Goal: Transaction & Acquisition: Book appointment/travel/reservation

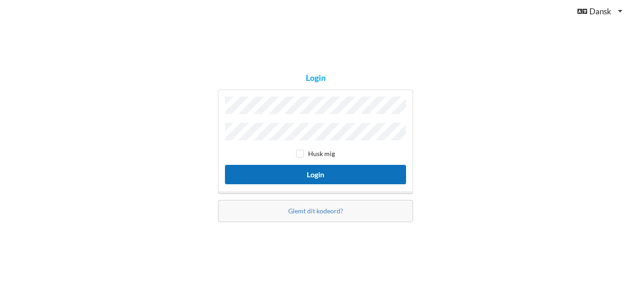
click at [263, 174] on button "Login" at bounding box center [315, 174] width 181 height 19
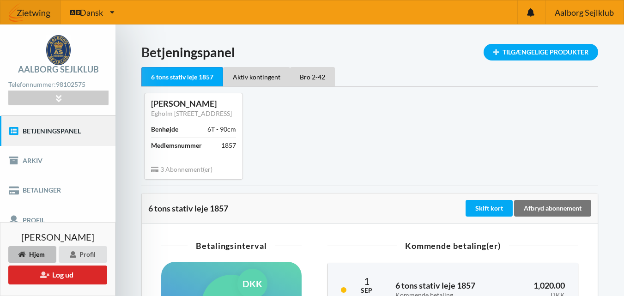
scroll to position [46, 0]
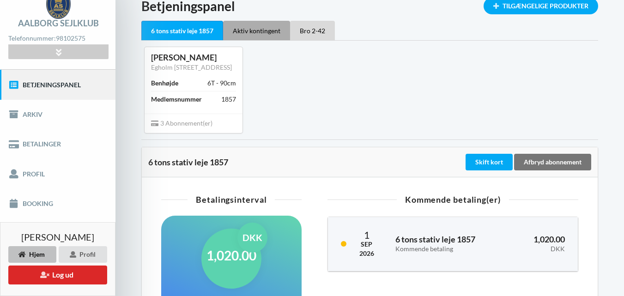
click at [266, 29] on div "Aktiv kontingent" at bounding box center [256, 30] width 67 height 19
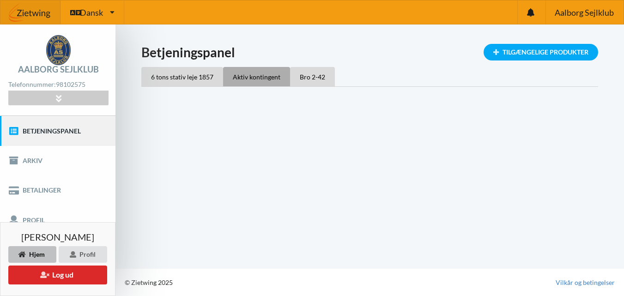
scroll to position [0, 0]
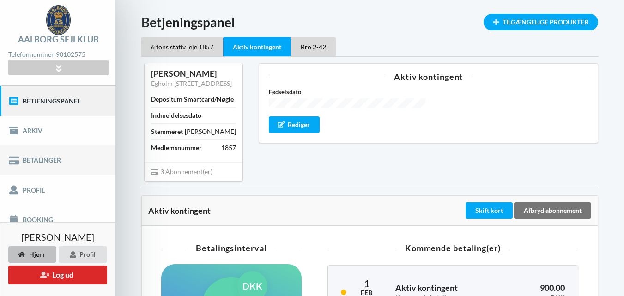
scroll to position [46, 0]
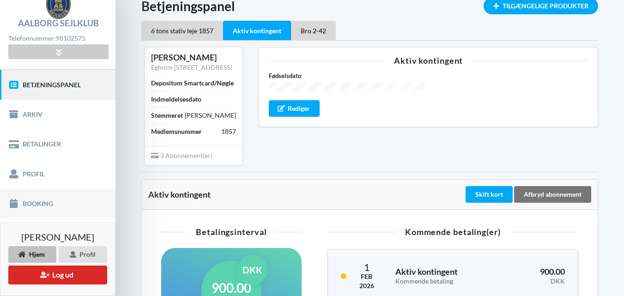
click at [50, 203] on link "Booking" at bounding box center [57, 204] width 115 height 30
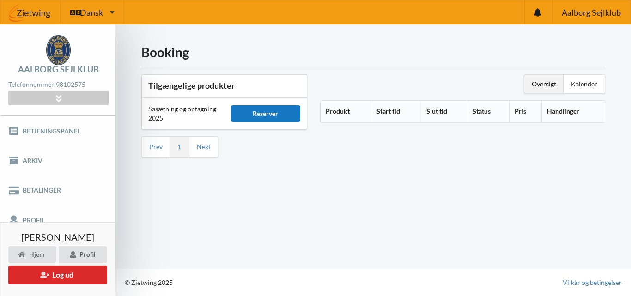
click at [255, 113] on div "Reserver" at bounding box center [266, 113] width 70 height 17
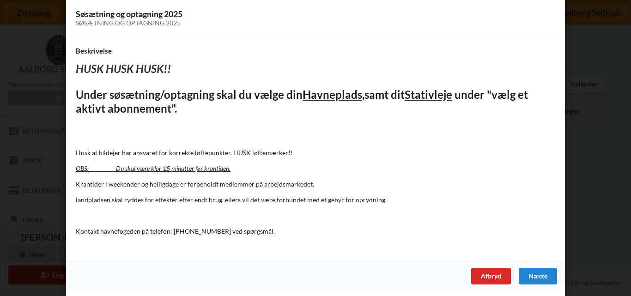
scroll to position [59, 0]
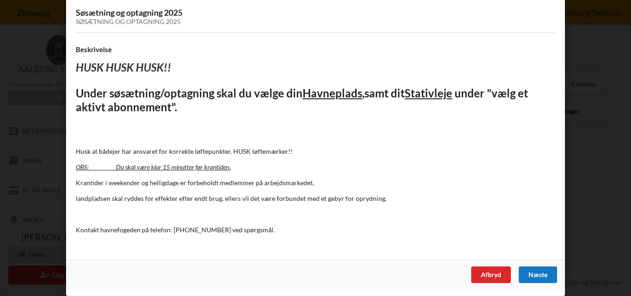
click at [528, 272] on div "Næste" at bounding box center [538, 274] width 38 height 17
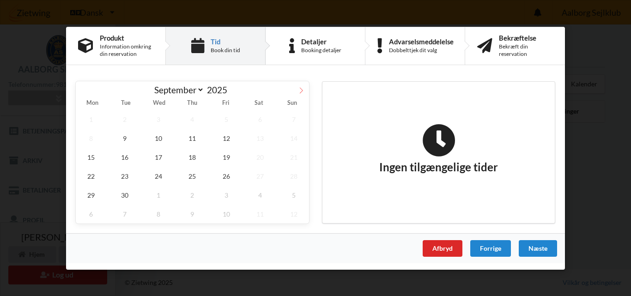
click at [301, 91] on icon at bounding box center [301, 90] width 6 height 6
click at [83, 91] on icon at bounding box center [83, 90] width 6 height 6
click at [302, 90] on icon at bounding box center [301, 90] width 6 height 6
select select "9"
click at [295, 121] on span "5" at bounding box center [293, 118] width 30 height 19
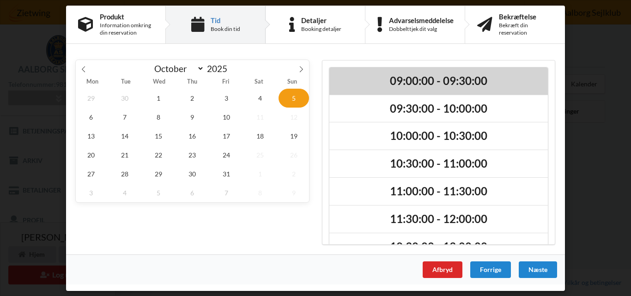
click at [407, 83] on h2 "09:00:00 - 09:30:00" at bounding box center [439, 80] width 206 height 14
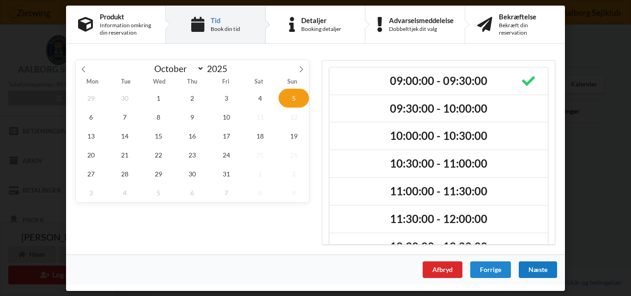
click at [533, 268] on div "Næste" at bounding box center [538, 269] width 38 height 17
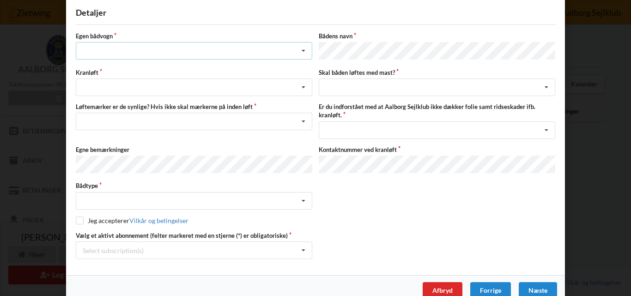
click at [301, 51] on icon at bounding box center [304, 50] width 14 height 17
click at [108, 99] on div "nej" at bounding box center [194, 101] width 236 height 17
click at [304, 84] on icon at bounding box center [304, 87] width 14 height 17
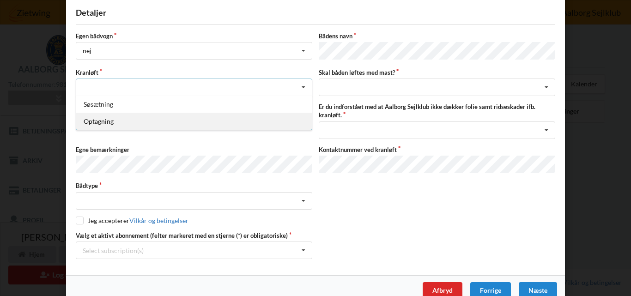
click at [102, 121] on div "Optagning" at bounding box center [194, 121] width 236 height 17
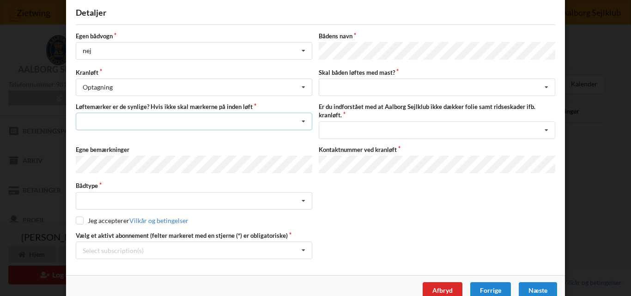
click at [302, 117] on icon at bounding box center [304, 121] width 14 height 17
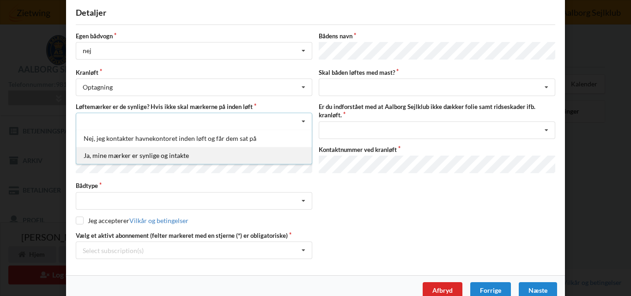
click at [110, 154] on div "Ja, mine mærker er synlige og intakte" at bounding box center [194, 155] width 236 height 17
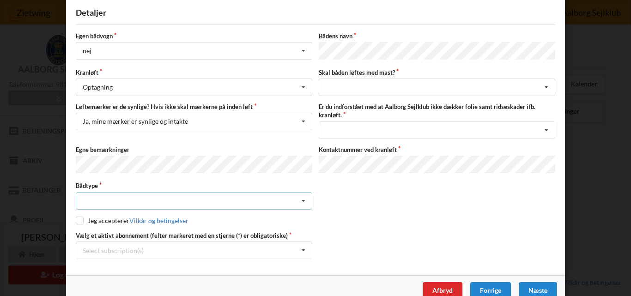
click at [300, 197] on icon at bounding box center [304, 201] width 14 height 17
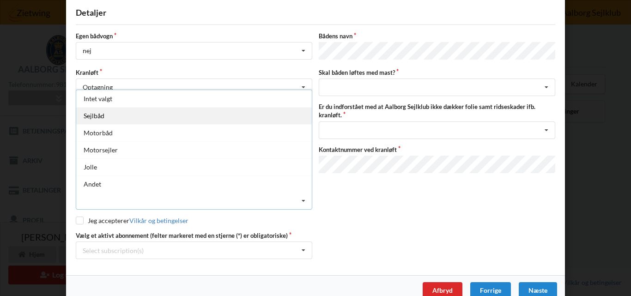
click at [90, 113] on div "Sejlbåd" at bounding box center [194, 115] width 236 height 17
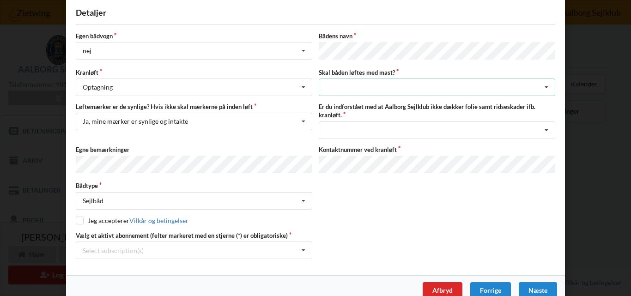
click at [544, 84] on icon at bounding box center [546, 87] width 14 height 17
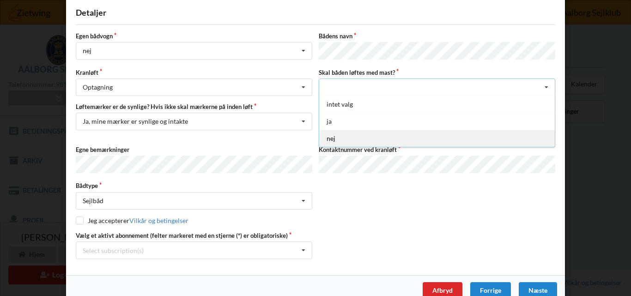
click at [347, 135] on div "nej" at bounding box center [437, 138] width 236 height 17
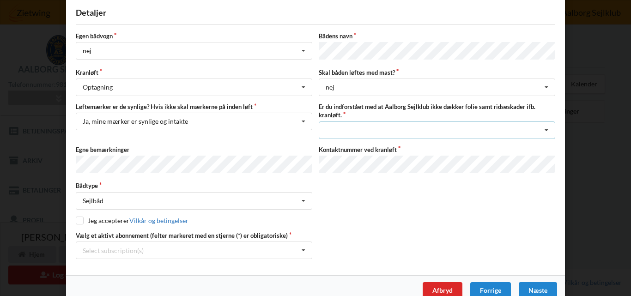
click at [544, 128] on icon at bounding box center [546, 130] width 14 height 17
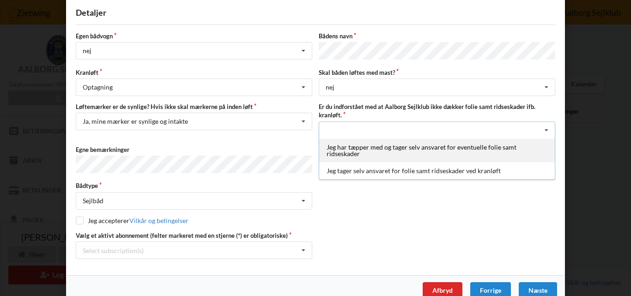
click at [373, 145] on div "Jeg har tæpper med og tager selv ansvaret for eventuelle folie samt ridseskader" at bounding box center [437, 151] width 236 height 24
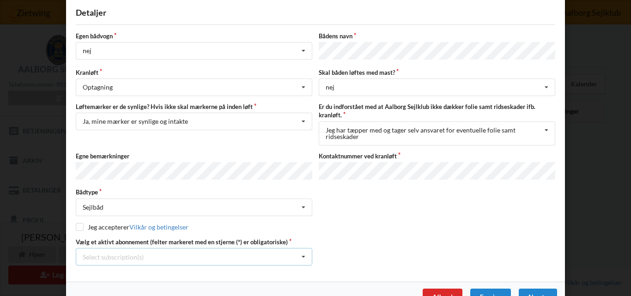
click at [302, 253] on icon at bounding box center [304, 256] width 14 height 17
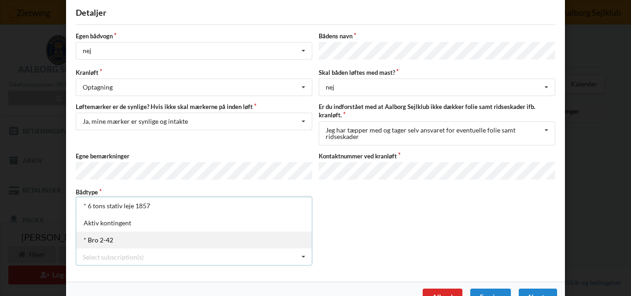
click at [108, 233] on div "* Bro 2-42" at bounding box center [194, 239] width 236 height 17
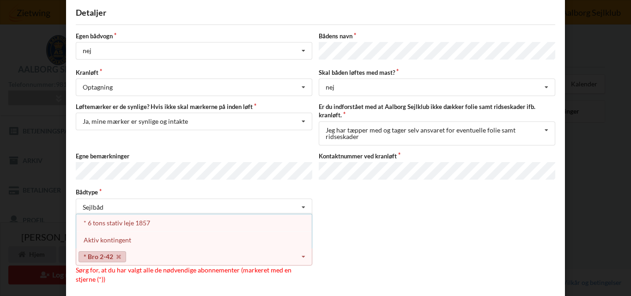
scroll to position [95, 0]
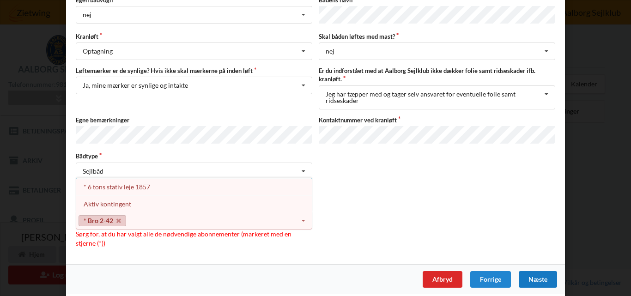
click at [539, 271] on div "Næste" at bounding box center [538, 279] width 38 height 17
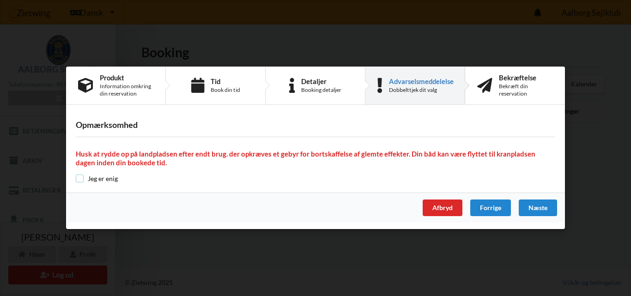
click at [81, 178] on input "checkbox" at bounding box center [80, 179] width 8 height 8
checkbox input "true"
click at [534, 209] on div "Næste" at bounding box center [538, 208] width 38 height 17
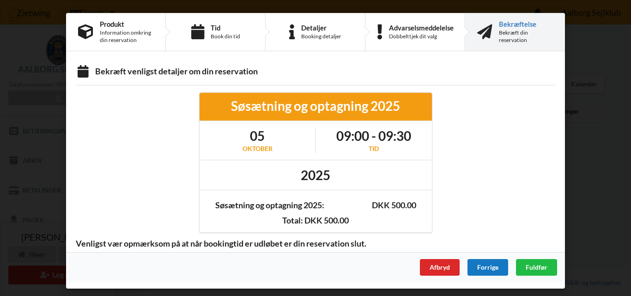
click at [494, 265] on div "Forrige" at bounding box center [487, 267] width 41 height 17
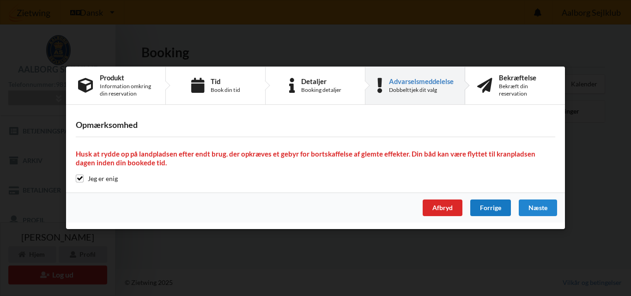
click at [485, 205] on div "Forrige" at bounding box center [490, 208] width 41 height 17
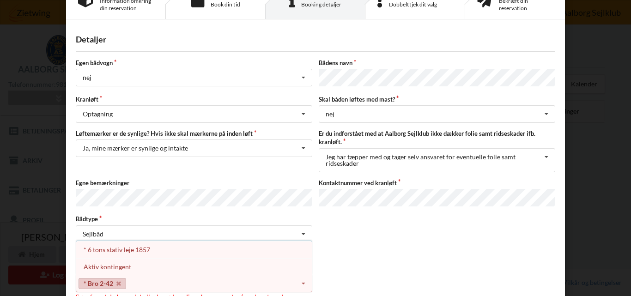
scroll to position [92, 0]
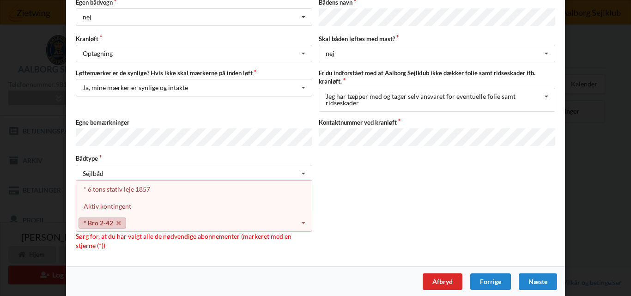
click at [300, 219] on icon at bounding box center [304, 223] width 14 height 17
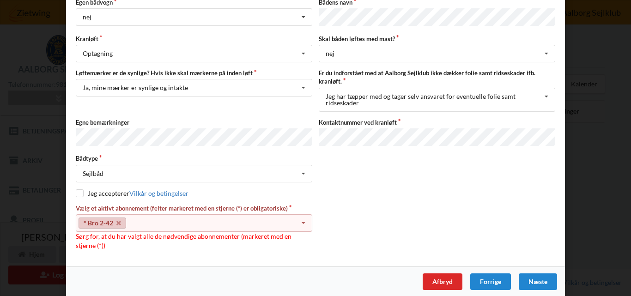
click at [152, 222] on div "* Bro 2-42 Select subscription(s) * 6 tons stativ leje 1857 Aktiv kontingent * …" at bounding box center [194, 223] width 236 height 18
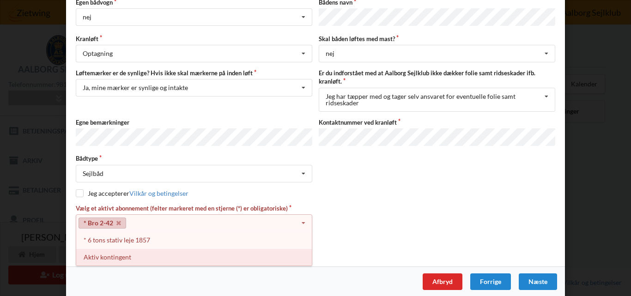
click at [142, 251] on div "Aktiv kontingent" at bounding box center [194, 256] width 236 height 17
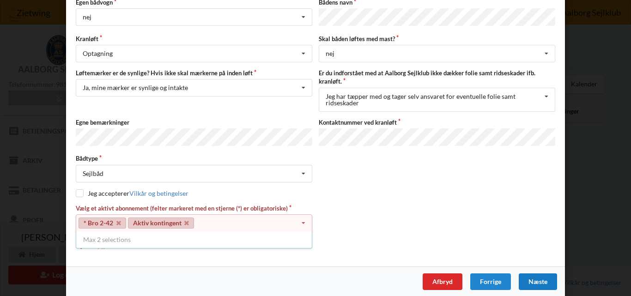
click at [536, 281] on div "Næste" at bounding box center [538, 281] width 38 height 17
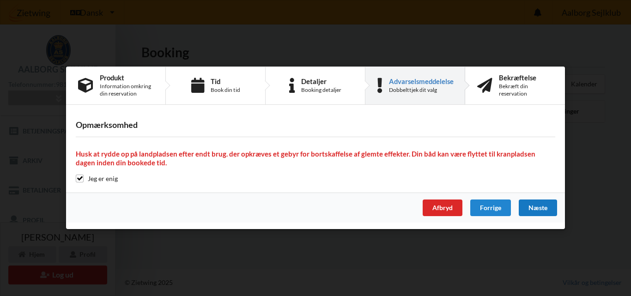
click at [536, 204] on div "Næste" at bounding box center [538, 208] width 38 height 17
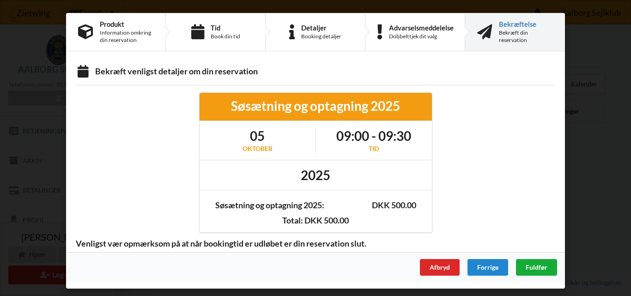
click at [537, 266] on span "Fuldfør" at bounding box center [537, 267] width 22 height 8
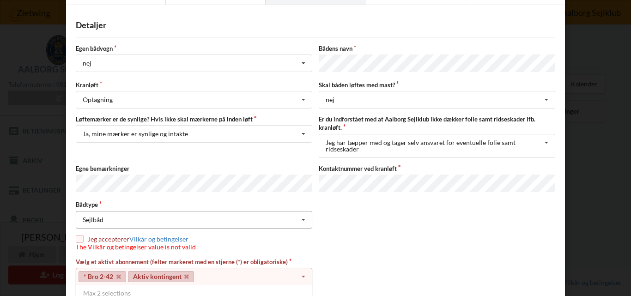
scroll to position [92, 0]
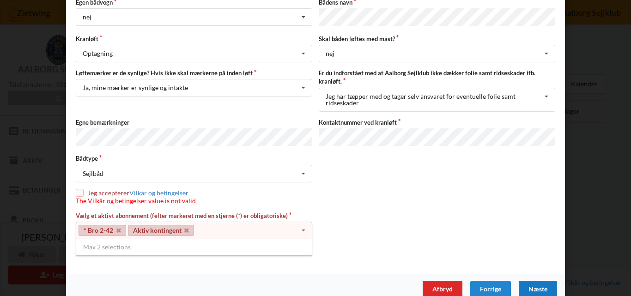
click at [79, 189] on input "checkbox" at bounding box center [80, 193] width 8 height 8
checkbox input "true"
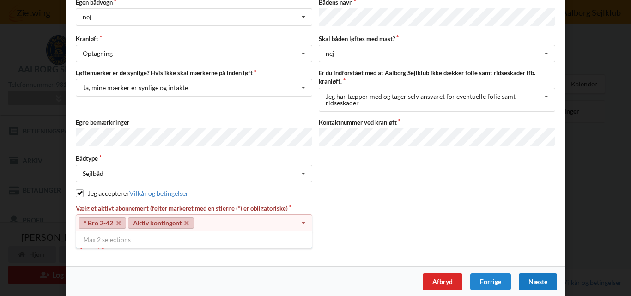
click at [535, 277] on div "Næste" at bounding box center [538, 281] width 38 height 17
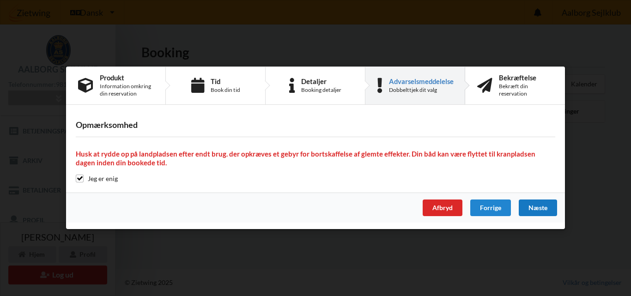
click at [531, 206] on div "Næste" at bounding box center [538, 208] width 38 height 17
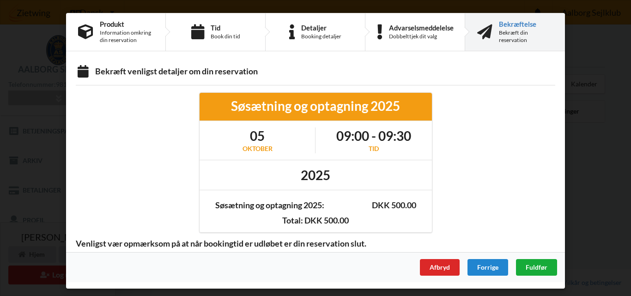
scroll to position [0, 0]
click at [537, 263] on div "Fuldfør" at bounding box center [536, 267] width 41 height 17
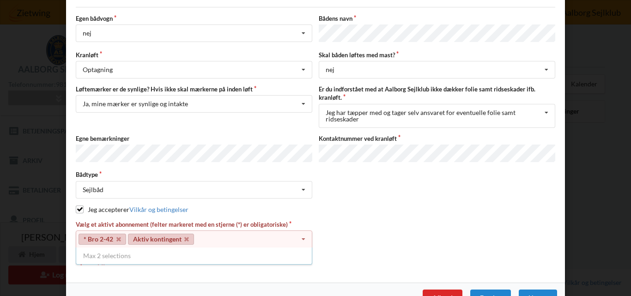
scroll to position [92, 0]
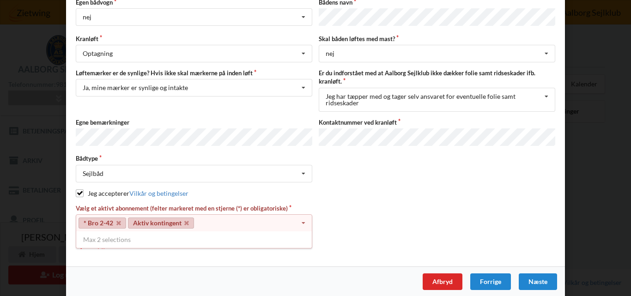
click at [302, 218] on icon at bounding box center [304, 223] width 14 height 17
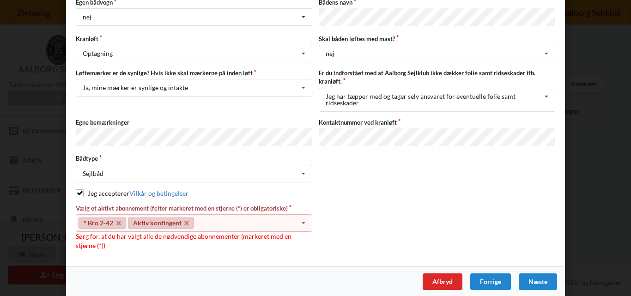
click at [400, 195] on div "Egen bådvogn nej Intet valg ja nej Bådens navn Kranløft Optagning Søsætning Opt…" at bounding box center [315, 124] width 479 height 252
click at [213, 219] on div "* Bro 2-42 Aktiv kontingent Select subscription(s) * 6 tons stativ leje 1857 Ak…" at bounding box center [194, 223] width 236 height 18
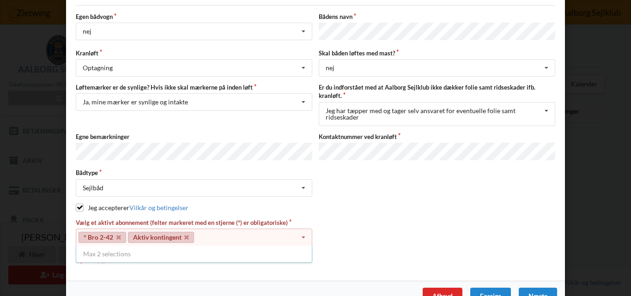
scroll to position [95, 0]
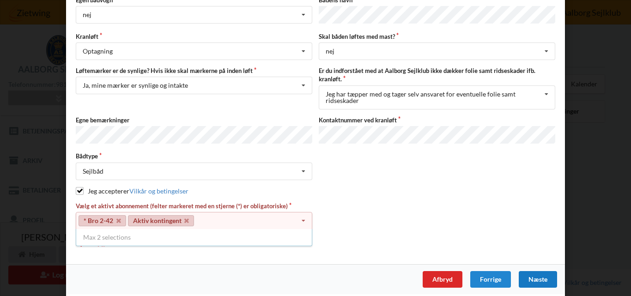
click at [529, 274] on div "Næste" at bounding box center [538, 279] width 38 height 17
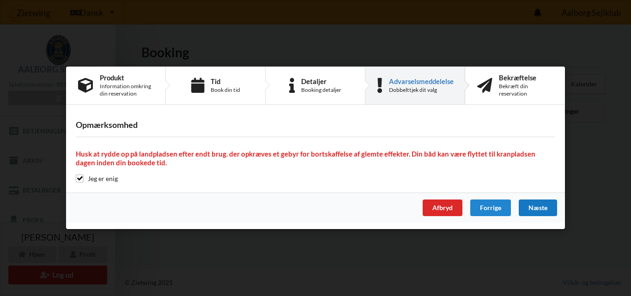
click at [530, 209] on div "Næste" at bounding box center [538, 208] width 38 height 17
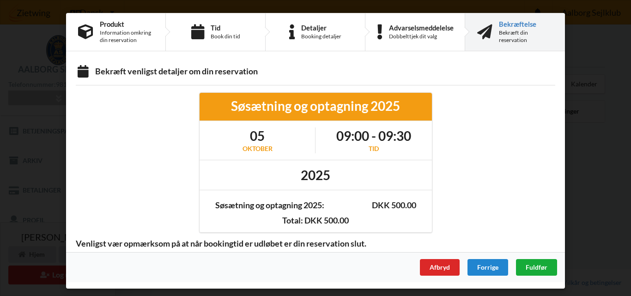
scroll to position [0, 0]
click at [533, 266] on span "Fuldfør" at bounding box center [537, 267] width 22 height 8
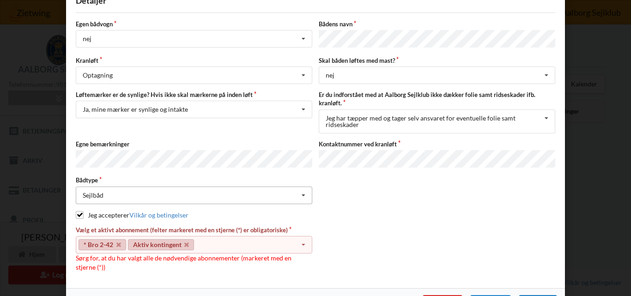
scroll to position [92, 0]
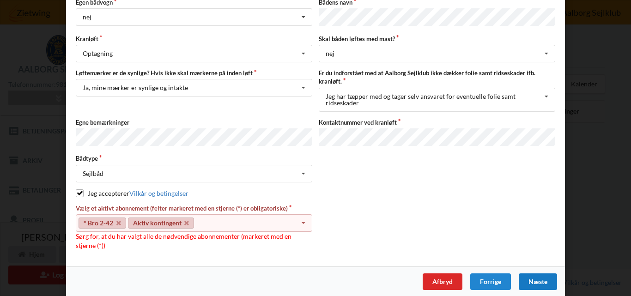
click at [303, 218] on icon at bounding box center [304, 223] width 14 height 17
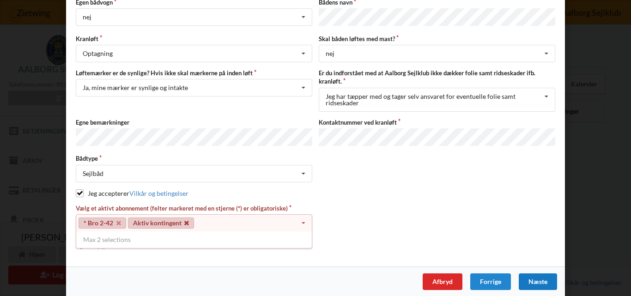
click at [186, 220] on icon at bounding box center [186, 223] width 5 height 6
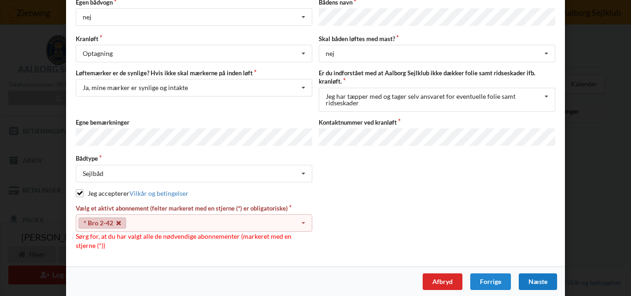
click at [116, 220] on icon at bounding box center [118, 223] width 5 height 6
click at [303, 218] on icon at bounding box center [304, 223] width 14 height 17
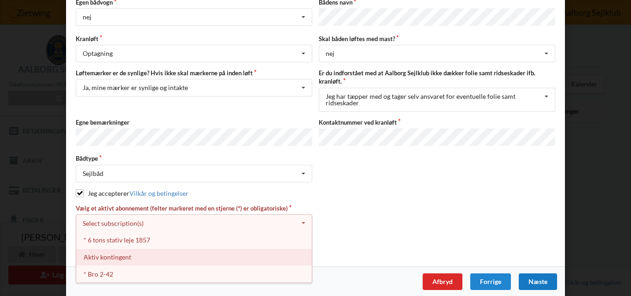
click at [120, 254] on div "Aktiv kontingent" at bounding box center [194, 256] width 236 height 17
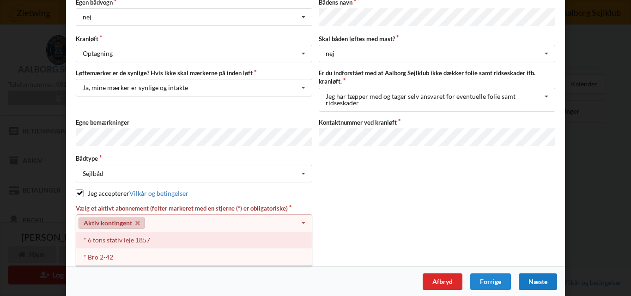
click at [129, 238] on div "* 6 tons stativ leje 1857" at bounding box center [194, 239] width 236 height 17
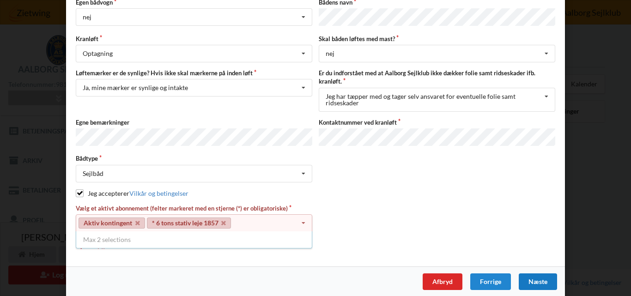
click at [534, 275] on div "Næste" at bounding box center [538, 281] width 38 height 17
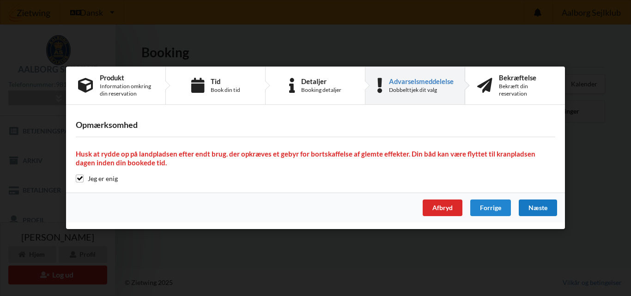
click at [537, 207] on div "Næste" at bounding box center [538, 208] width 38 height 17
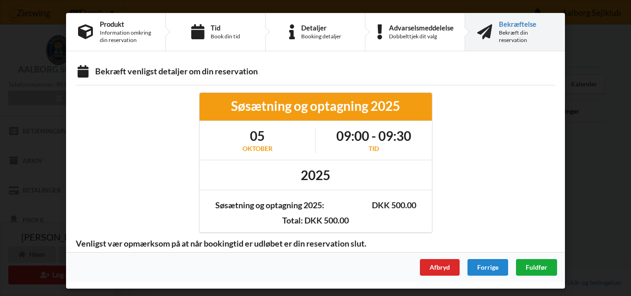
click at [539, 263] on span "Fuldfør" at bounding box center [537, 267] width 22 height 8
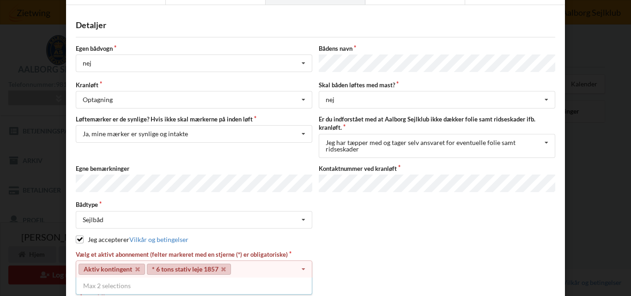
scroll to position [92, 0]
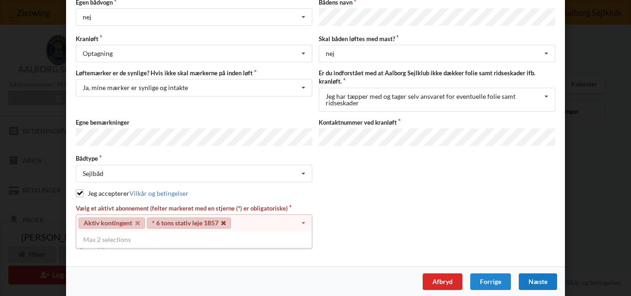
click at [221, 220] on icon at bounding box center [223, 223] width 5 height 6
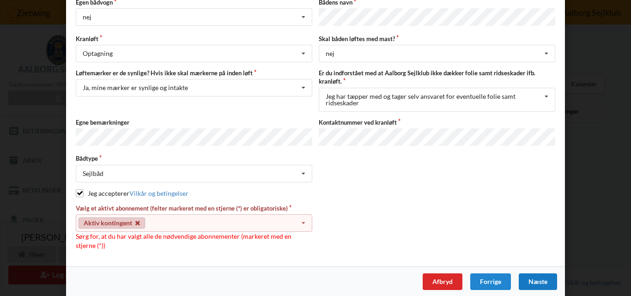
click at [135, 220] on icon at bounding box center [137, 223] width 5 height 6
click at [302, 219] on icon at bounding box center [304, 223] width 14 height 17
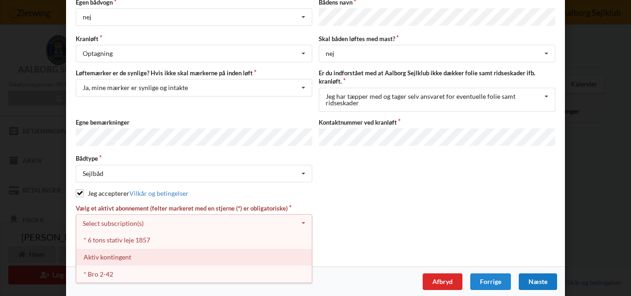
click at [130, 250] on div "Aktiv kontingent" at bounding box center [194, 256] width 236 height 17
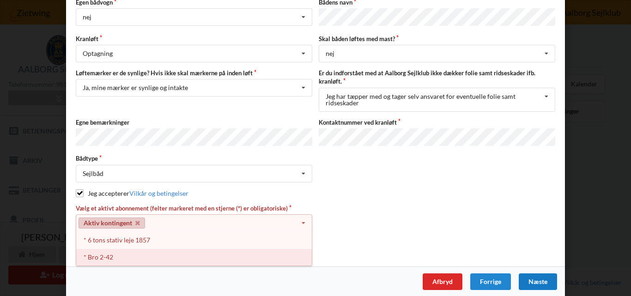
click at [128, 253] on div "* Bro 2-42" at bounding box center [194, 256] width 236 height 17
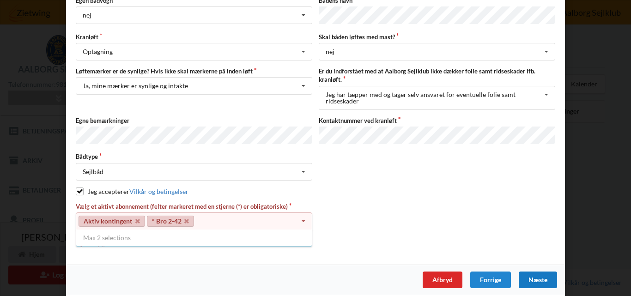
scroll to position [95, 0]
click at [536, 274] on div "Næste" at bounding box center [538, 279] width 38 height 17
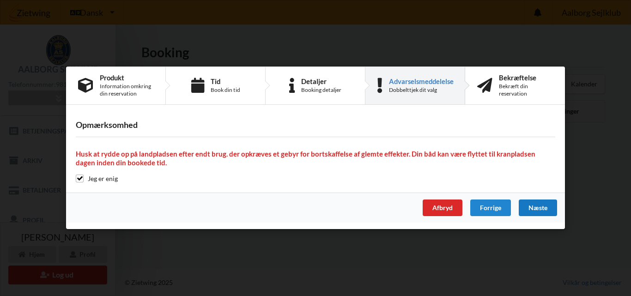
click at [547, 208] on div "Næste" at bounding box center [538, 208] width 38 height 17
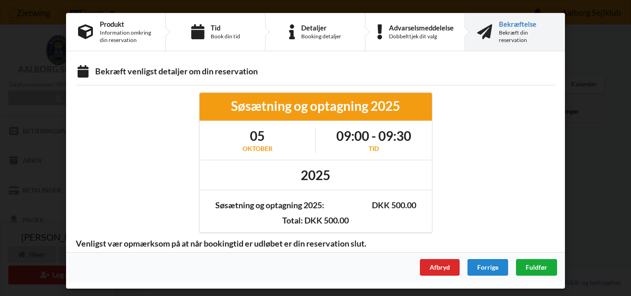
click at [537, 268] on span "Fuldfør" at bounding box center [537, 267] width 22 height 8
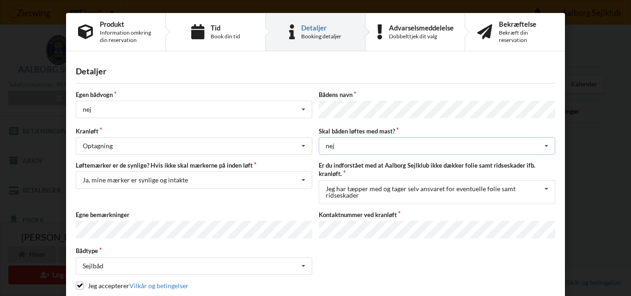
click at [546, 145] on icon at bounding box center [546, 146] width 14 height 17
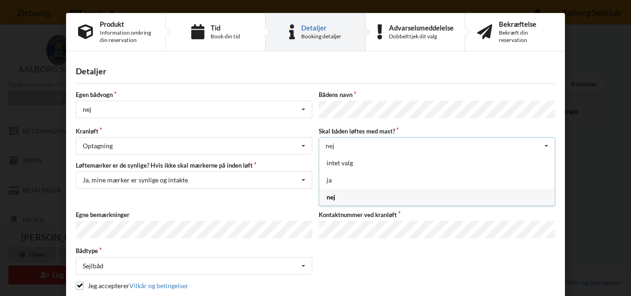
click at [341, 197] on div "nej" at bounding box center [437, 196] width 236 height 17
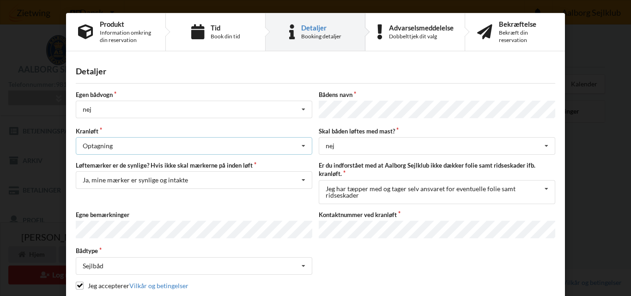
click at [302, 145] on icon at bounding box center [304, 146] width 14 height 17
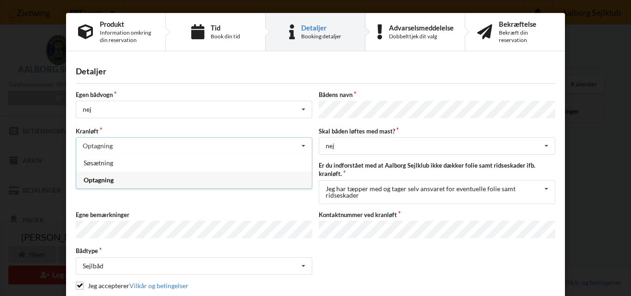
click at [260, 179] on div "Optagning" at bounding box center [194, 179] width 236 height 17
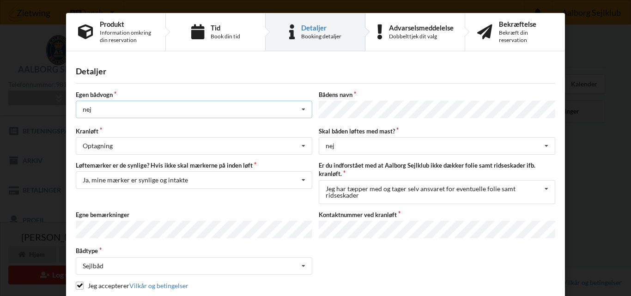
click at [307, 109] on icon at bounding box center [304, 109] width 14 height 17
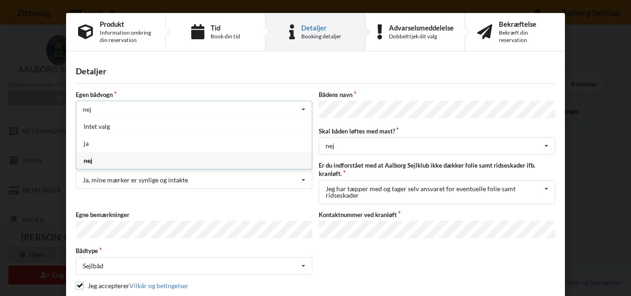
click at [185, 163] on div "nej" at bounding box center [194, 160] width 236 height 17
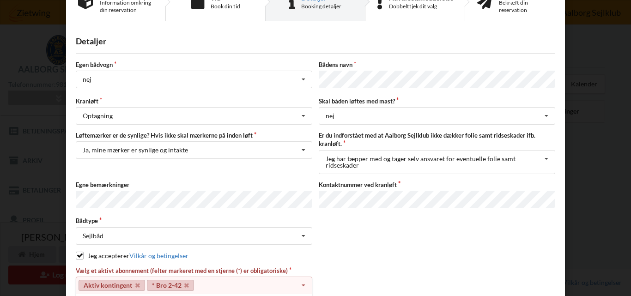
scroll to position [46, 0]
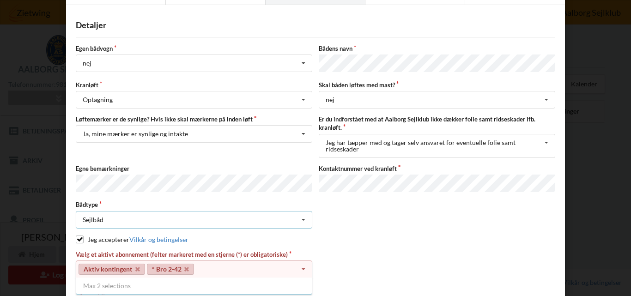
click at [303, 212] on icon at bounding box center [304, 220] width 14 height 17
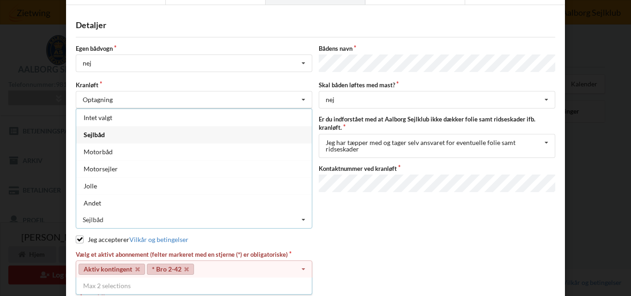
click at [154, 129] on div "Sejlbåd" at bounding box center [194, 134] width 236 height 17
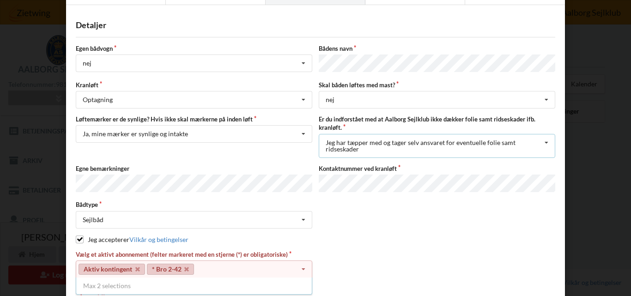
click at [544, 139] on icon at bounding box center [546, 142] width 14 height 17
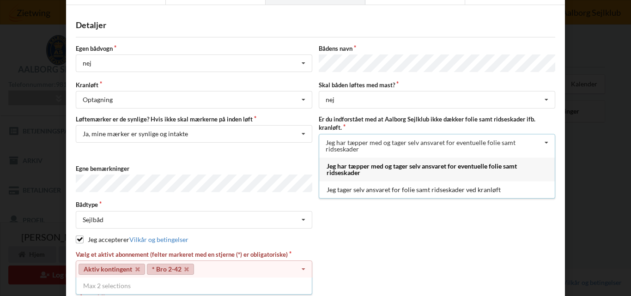
click at [450, 162] on div "Jeg har tæpper med og tager selv ansvaret for eventuelle folie samt ridseskader" at bounding box center [437, 169] width 236 height 24
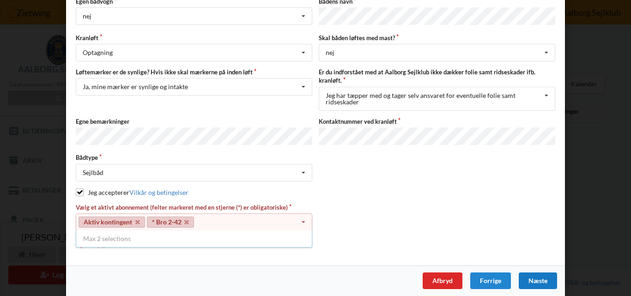
scroll to position [95, 0]
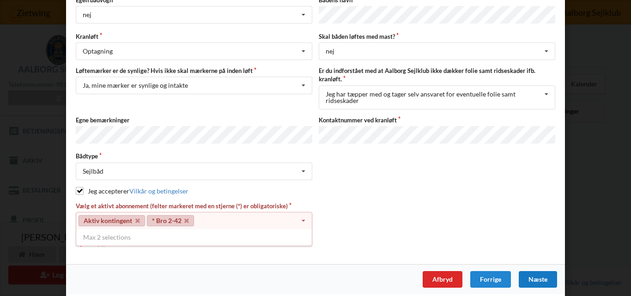
click at [303, 214] on icon at bounding box center [304, 220] width 14 height 17
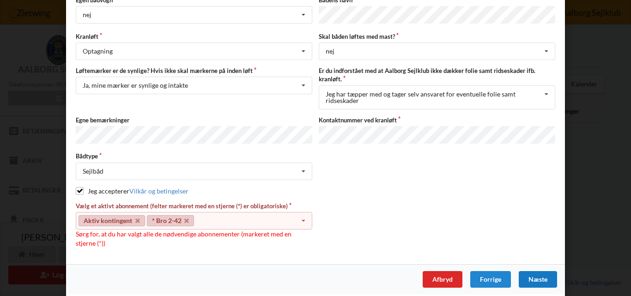
click at [184, 218] on icon at bounding box center [186, 221] width 5 height 6
click at [135, 218] on icon at bounding box center [137, 221] width 5 height 6
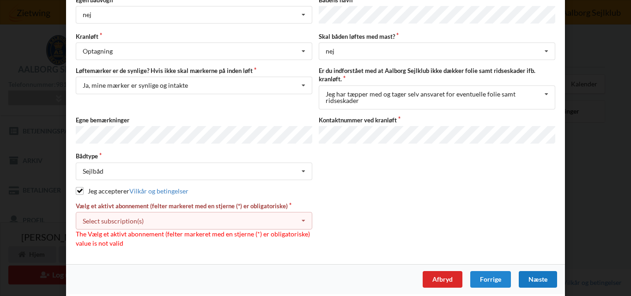
click at [301, 215] on icon at bounding box center [304, 220] width 14 height 17
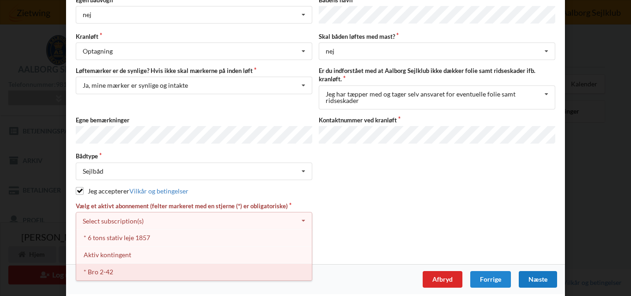
click at [129, 271] on div "* Bro 2-42" at bounding box center [194, 271] width 236 height 17
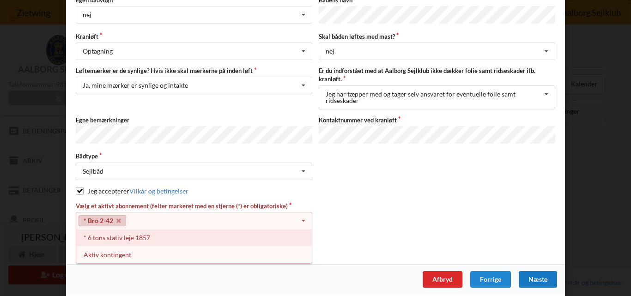
click at [130, 235] on div "* 6 tons stativ leje 1857" at bounding box center [194, 237] width 236 height 17
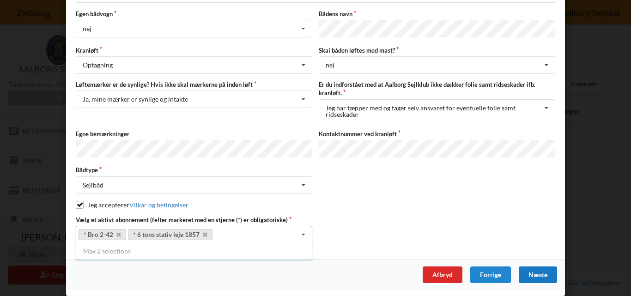
scroll to position [77, 0]
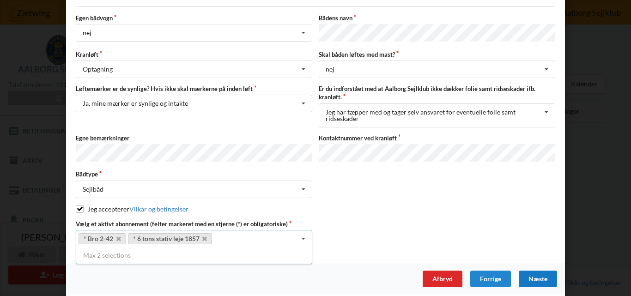
click at [541, 275] on div "Næste" at bounding box center [538, 279] width 38 height 17
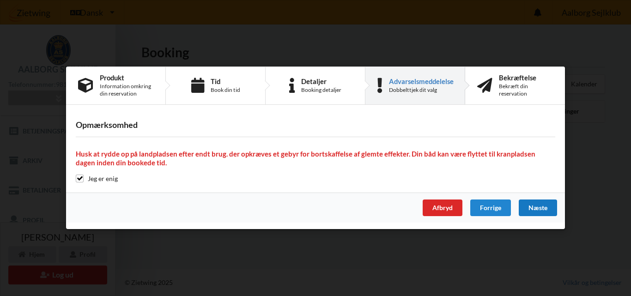
click at [528, 208] on div "Næste" at bounding box center [538, 208] width 38 height 17
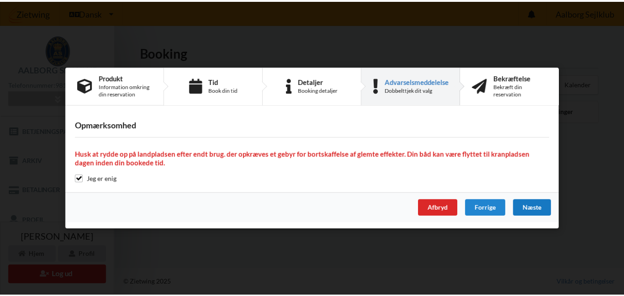
scroll to position [0, 0]
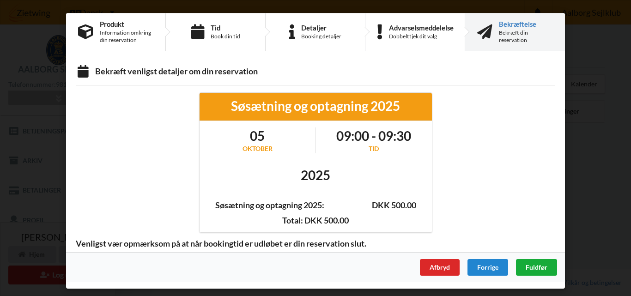
click at [539, 264] on span "Fuldfør" at bounding box center [537, 267] width 22 height 8
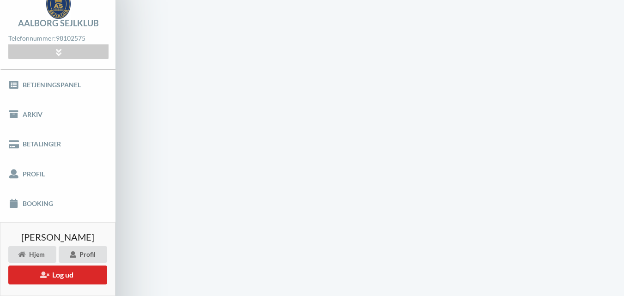
scroll to position [43, 0]
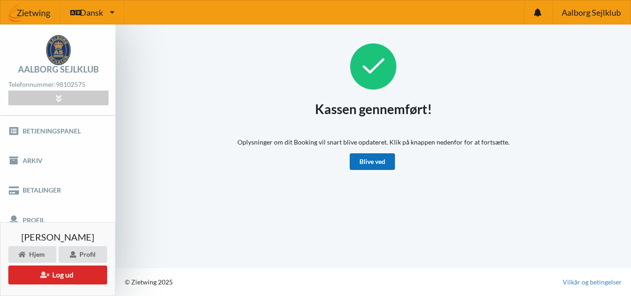
click at [381, 161] on link "Blive ved" at bounding box center [372, 161] width 45 height 17
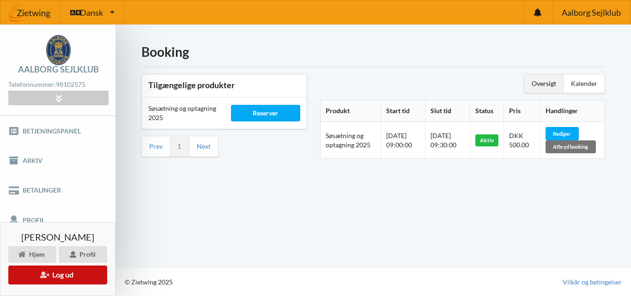
click at [64, 273] on button "Log ud" at bounding box center [57, 275] width 99 height 19
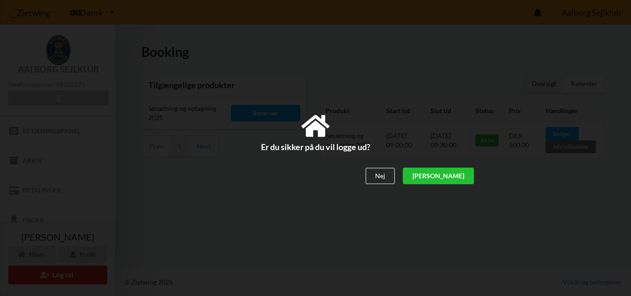
click at [454, 173] on div "[PERSON_NAME]" at bounding box center [438, 176] width 71 height 17
